Goal: Transaction & Acquisition: Purchase product/service

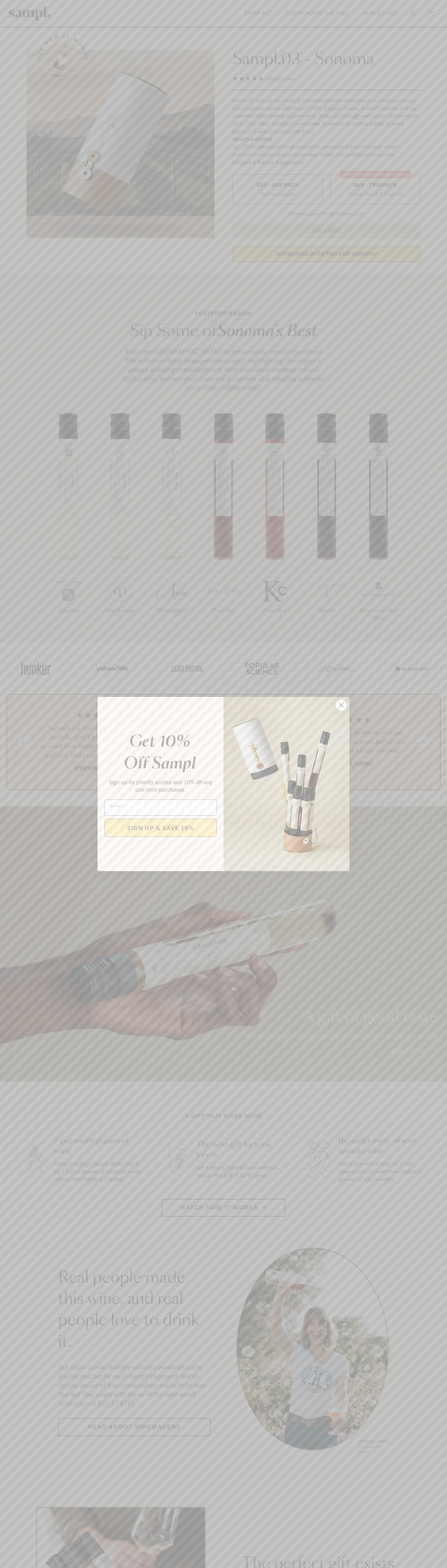
click at [341, 705] on icon "Close dialog" at bounding box center [341, 705] width 4 height 4
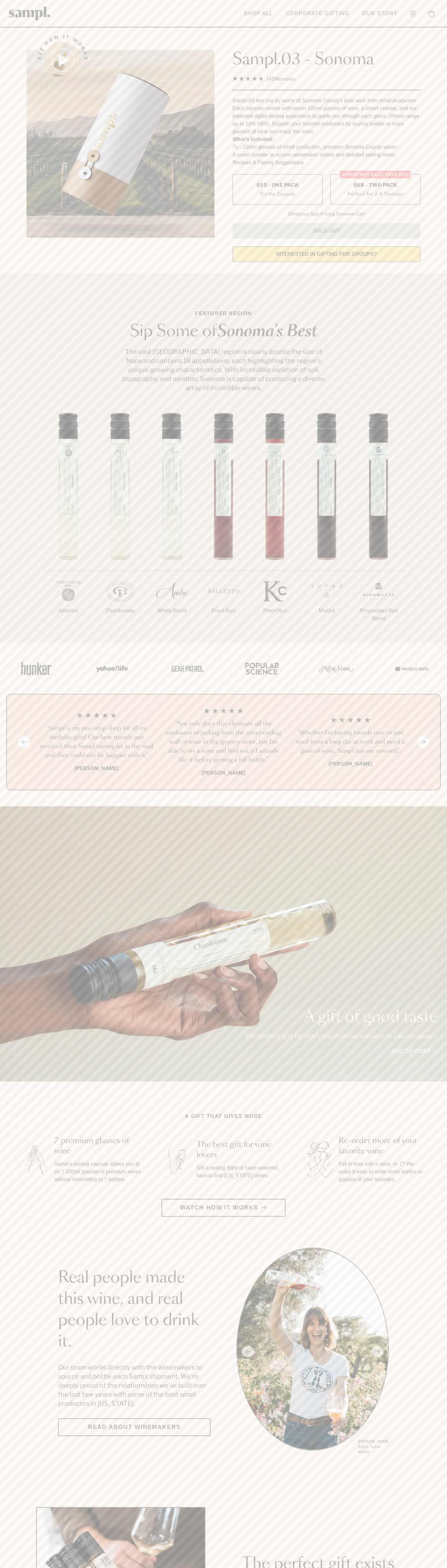
click at [375, 186] on span "$88 - Two Pack" at bounding box center [375, 185] width 44 height 7
click at [96, 743] on h3 "“Sampl is my one-stop shop for all my birthday gifts! Our best friends just rec…" at bounding box center [96, 741] width 116 height 36
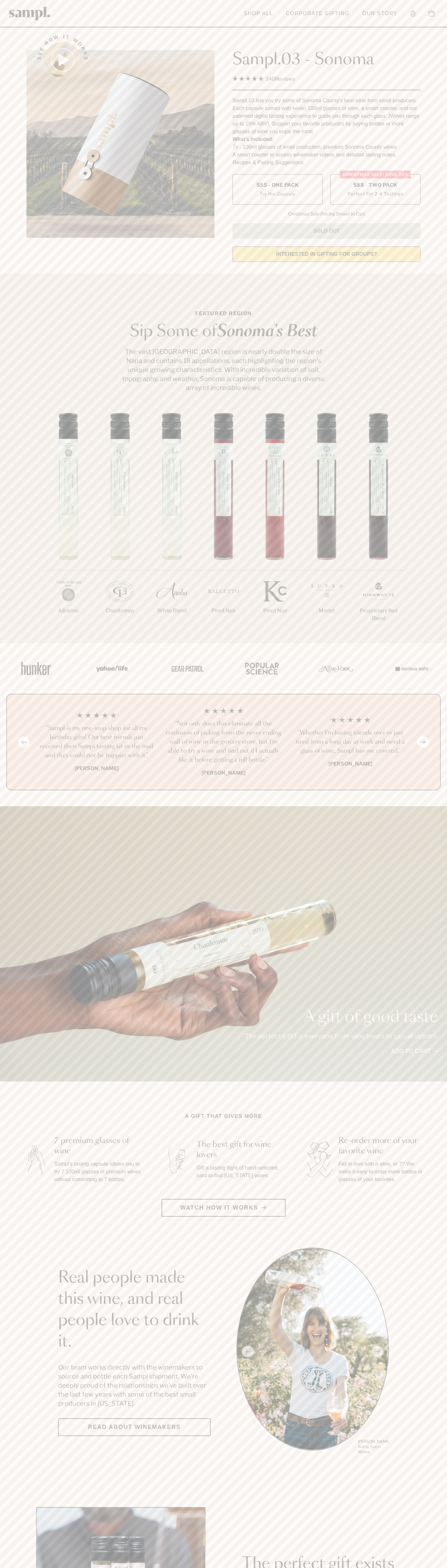
click at [317, 9] on link "Corporate Gifting" at bounding box center [317, 13] width 70 height 14
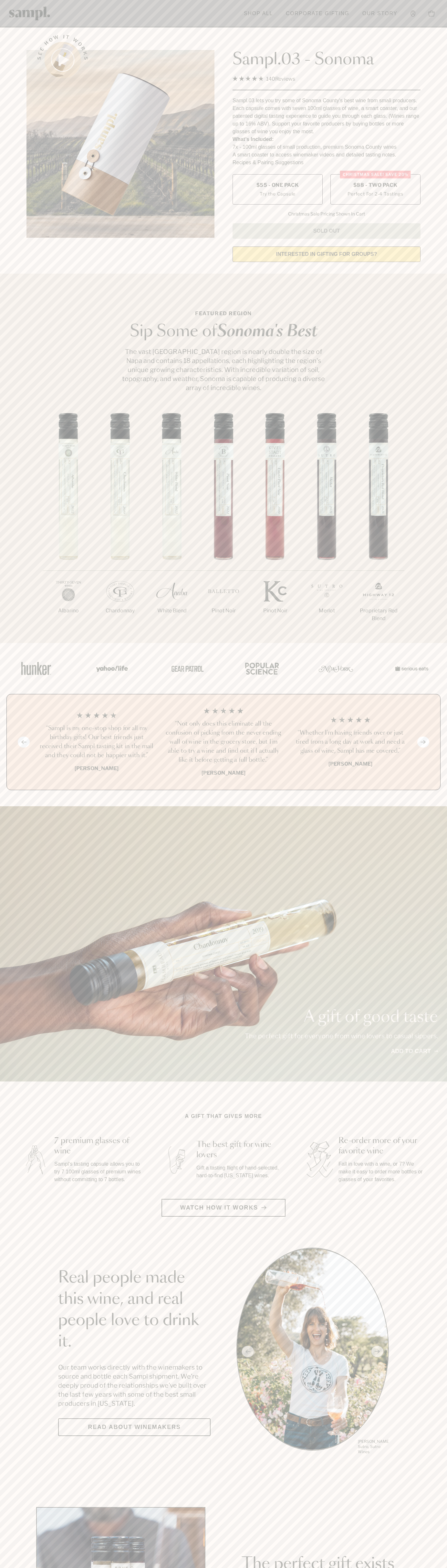
click at [439, 1059] on div "A gift of good taste The perfect gift for everyone from wine lovers to casual s…" at bounding box center [224, 944] width 447 height 275
click at [155, 1567] on html "Skip to main content Toggle navigation menu Shop All Corporate Gifting Our Stor…" at bounding box center [224, 1513] width 447 height 3026
click at [25, 632] on div "1/7 Albarino 2/7 Chardonnay 3/7" at bounding box center [224, 528] width 447 height 230
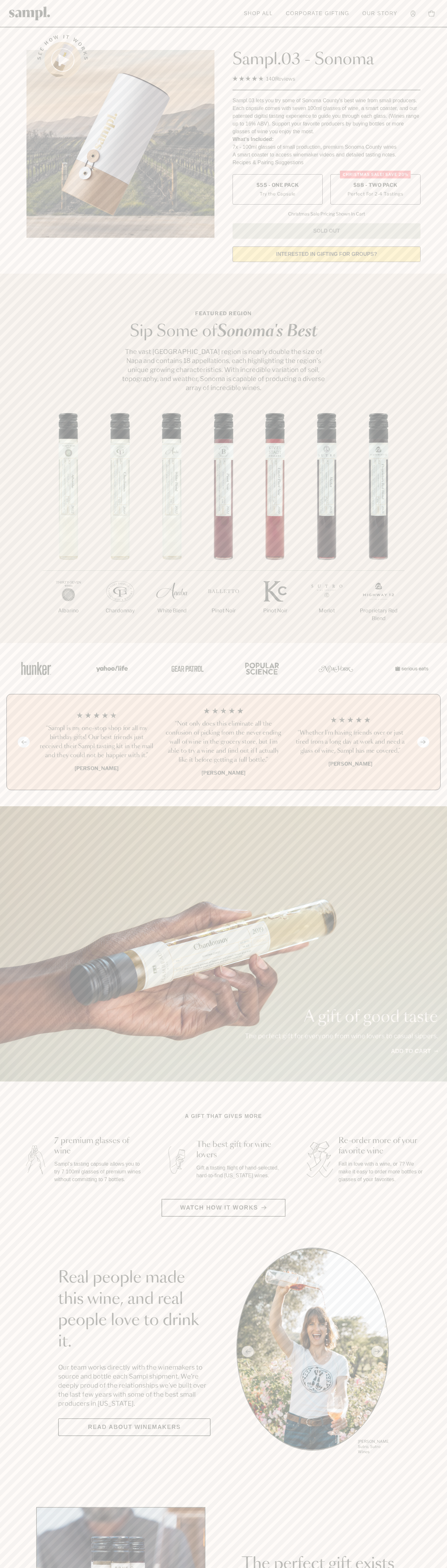
click at [375, 190] on label "Christmas SALE! Save 20% $88 - Two Pack Perfect For 2-4 Tastings" at bounding box center [375, 189] width 90 height 30
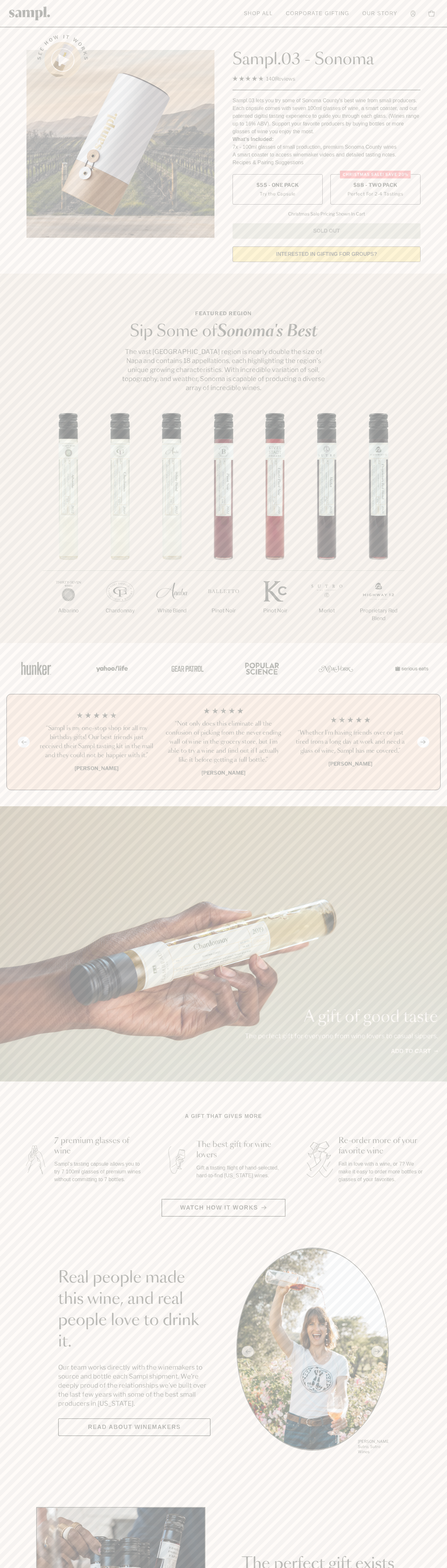
click at [96, 743] on h3 "“Sampl is my one-stop shop for all my birthday gifts! Our best friends just rec…" at bounding box center [96, 741] width 116 height 36
